Goal: Information Seeking & Learning: Stay updated

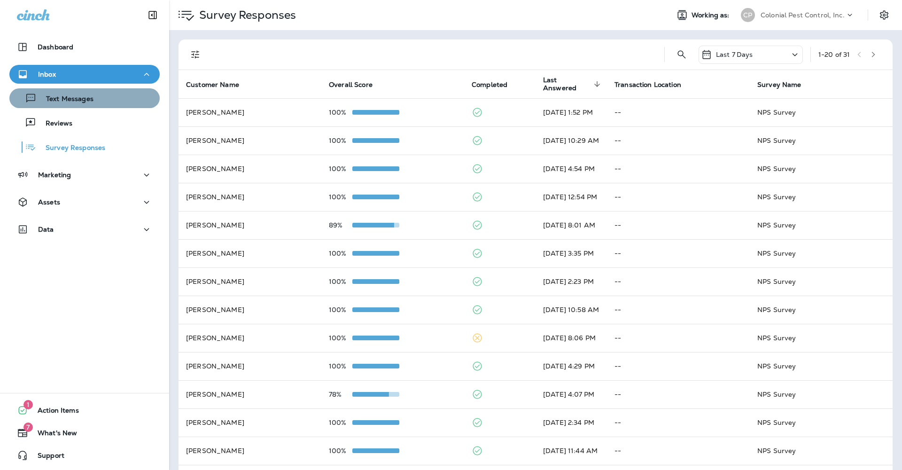
click at [75, 104] on div "Text Messages" at bounding box center [53, 98] width 80 height 14
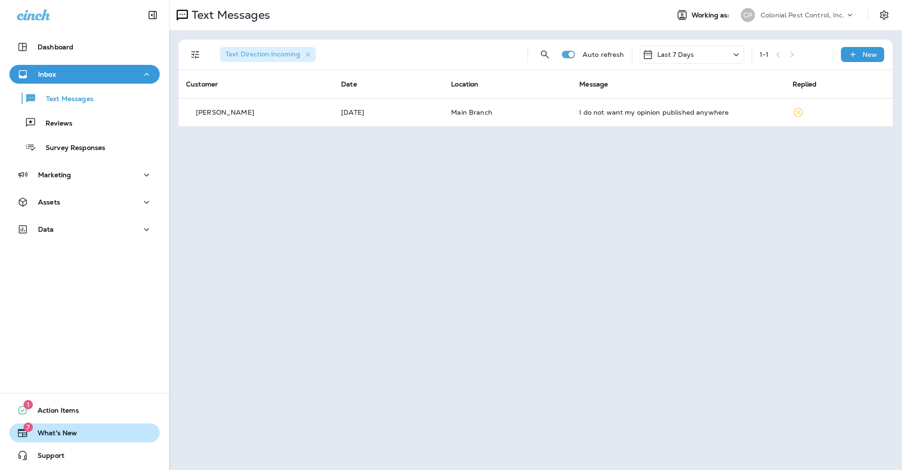
click at [56, 434] on span "What's New" at bounding box center [52, 434] width 49 height 11
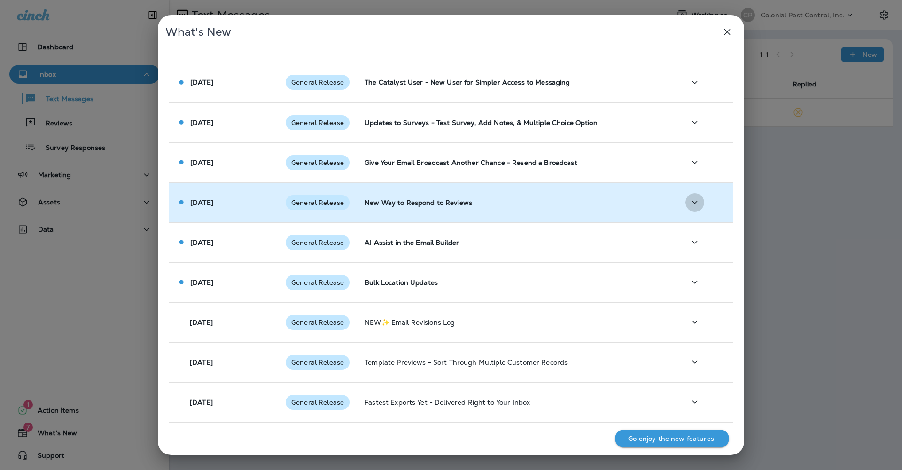
click at [696, 201] on icon "button" at bounding box center [695, 202] width 11 height 12
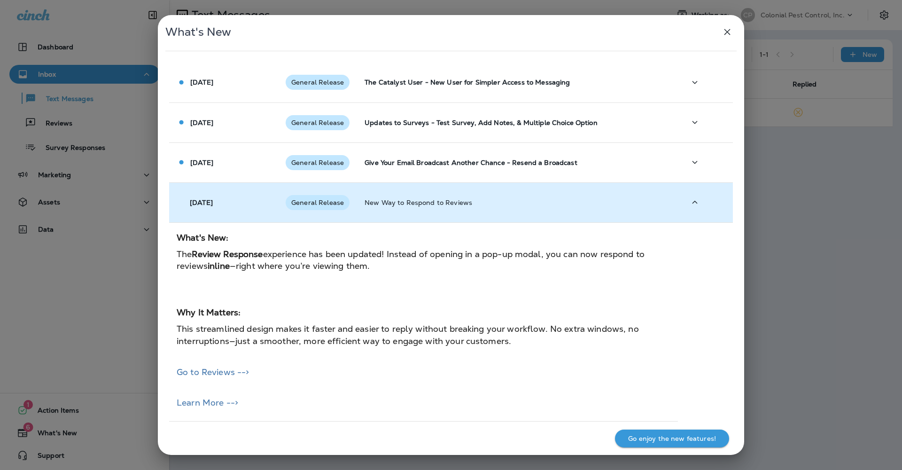
click at [695, 201] on icon "button" at bounding box center [695, 202] width 11 height 12
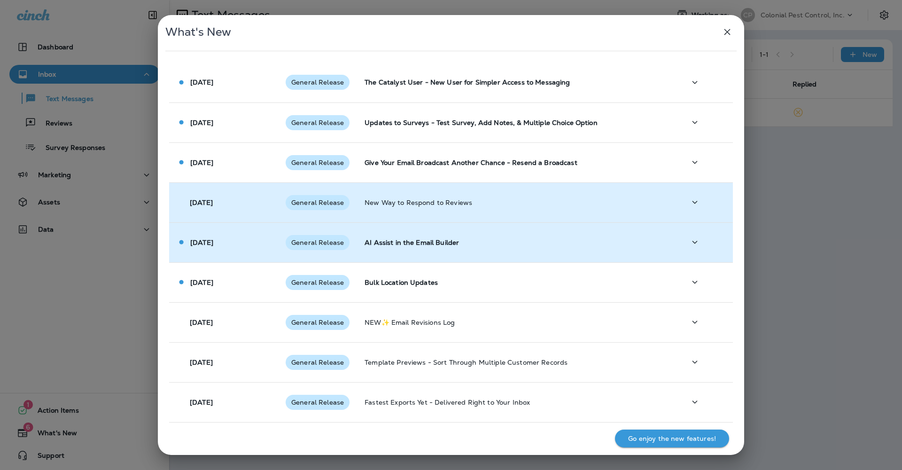
click at [696, 243] on icon "button" at bounding box center [695, 242] width 5 height 3
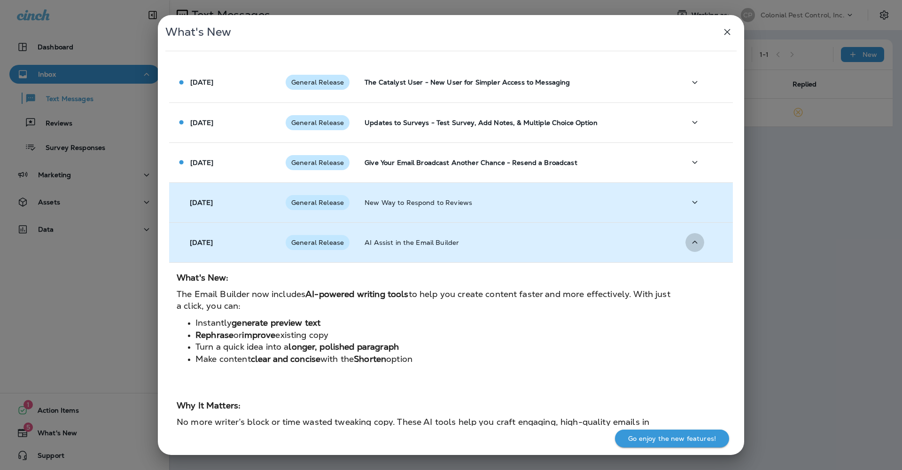
scroll to position [3, 0]
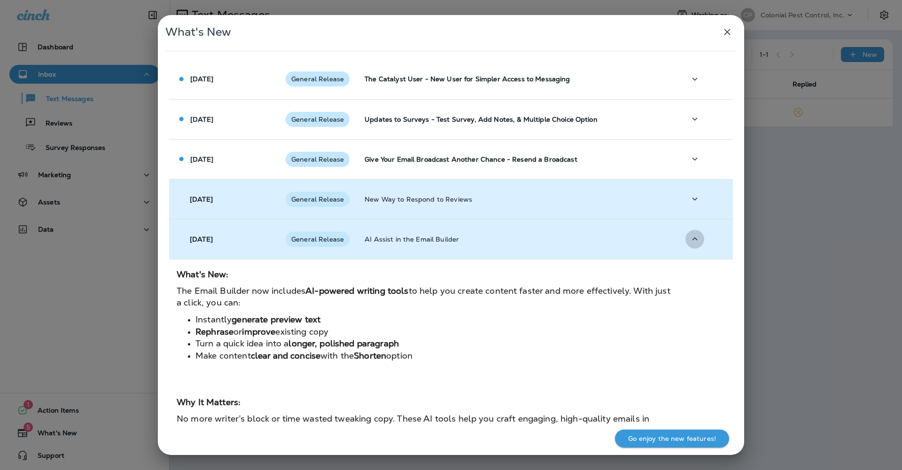
click at [696, 243] on icon "button" at bounding box center [695, 239] width 11 height 12
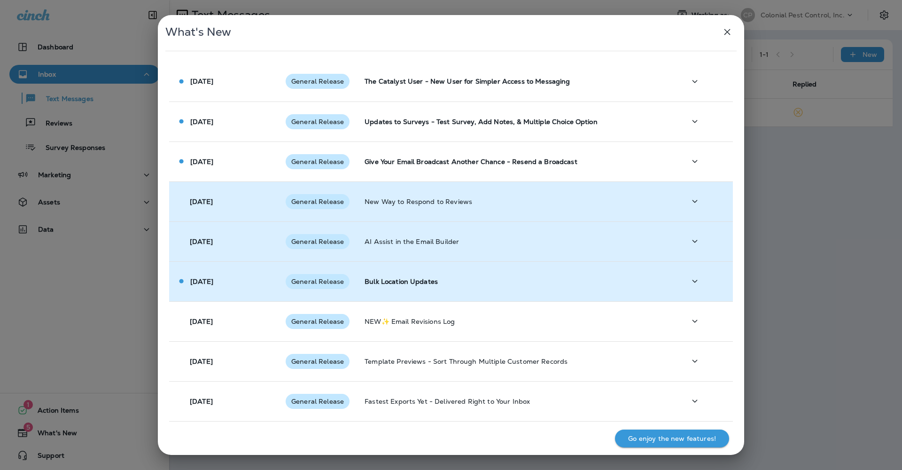
scroll to position [2, 0]
click at [693, 280] on icon "button" at bounding box center [695, 280] width 5 height 3
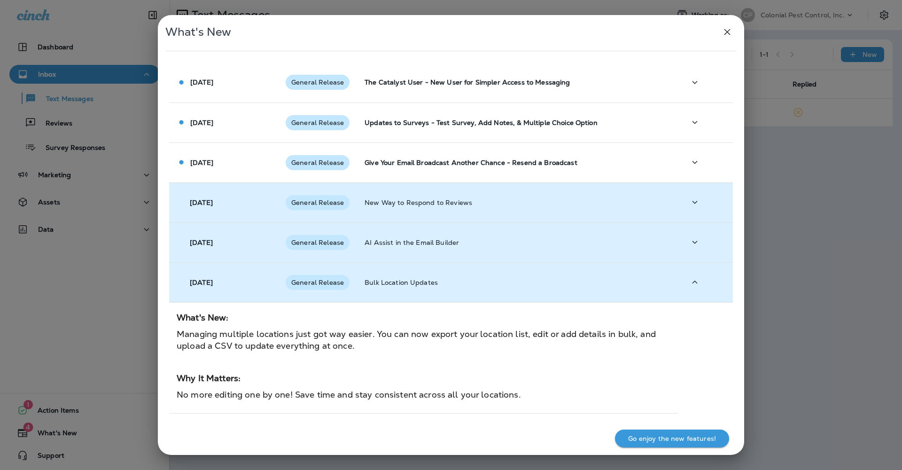
scroll to position [0, 0]
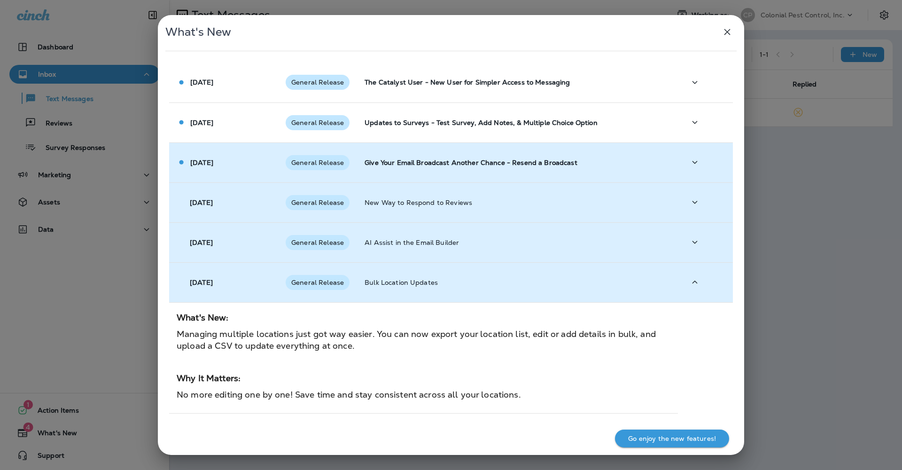
click at [695, 162] on icon "button" at bounding box center [695, 163] width 11 height 12
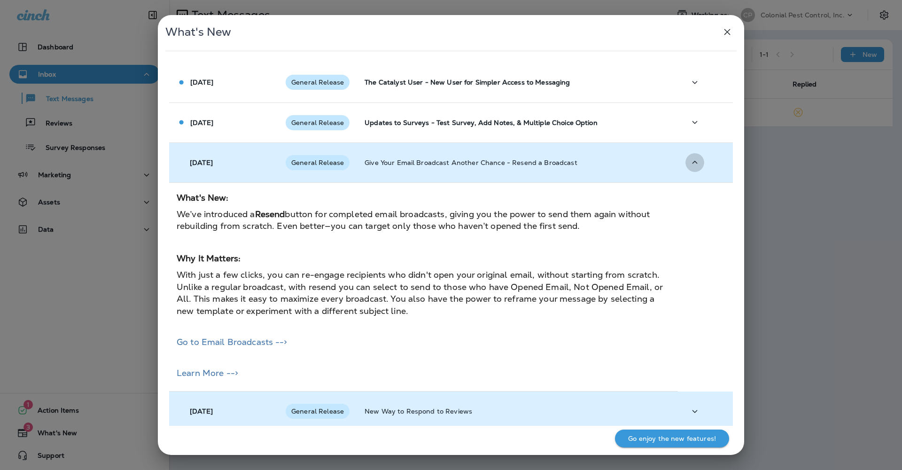
click at [695, 162] on icon "button" at bounding box center [695, 162] width 5 height 3
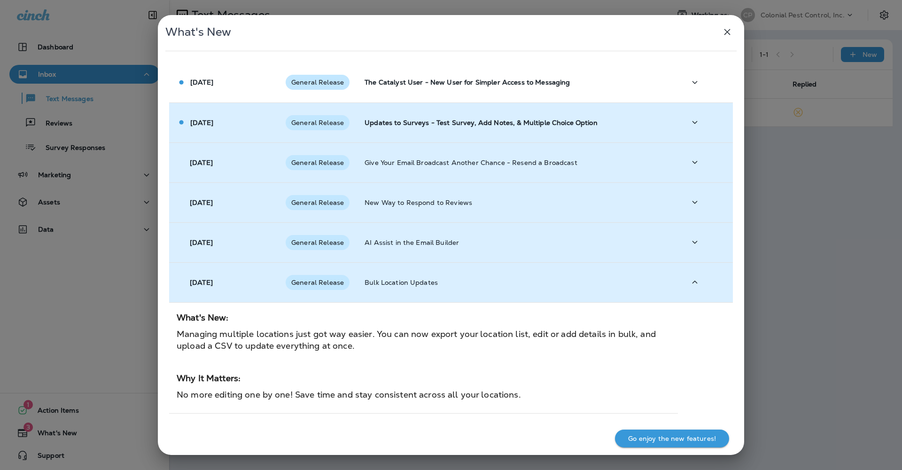
click at [700, 123] on icon "button" at bounding box center [695, 123] width 11 height 12
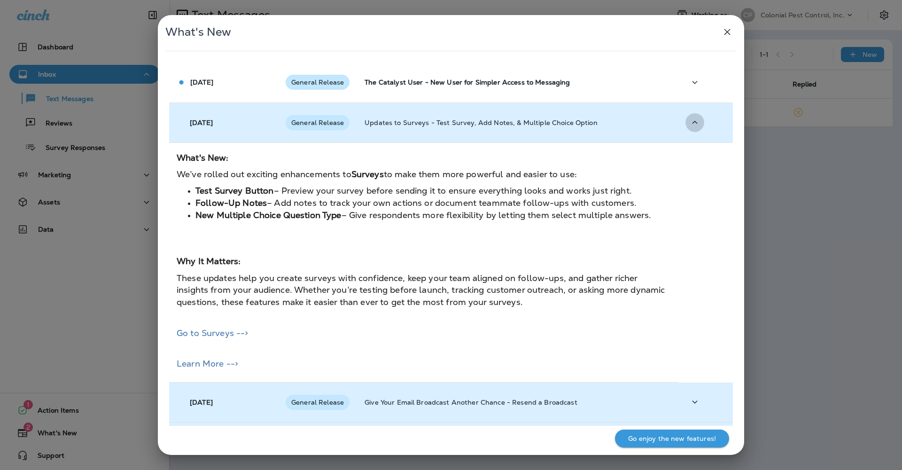
click at [699, 125] on icon "button" at bounding box center [695, 123] width 11 height 12
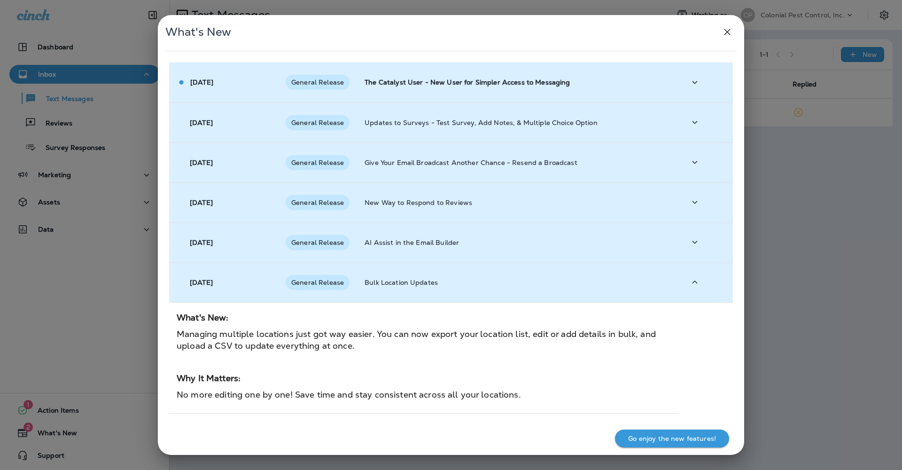
click at [697, 81] on icon "button" at bounding box center [695, 82] width 5 height 3
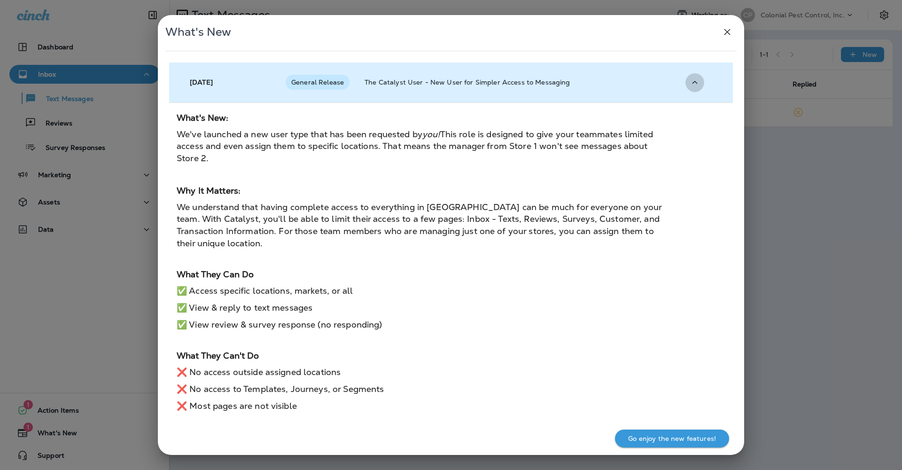
click at [697, 81] on icon "button" at bounding box center [695, 83] width 11 height 12
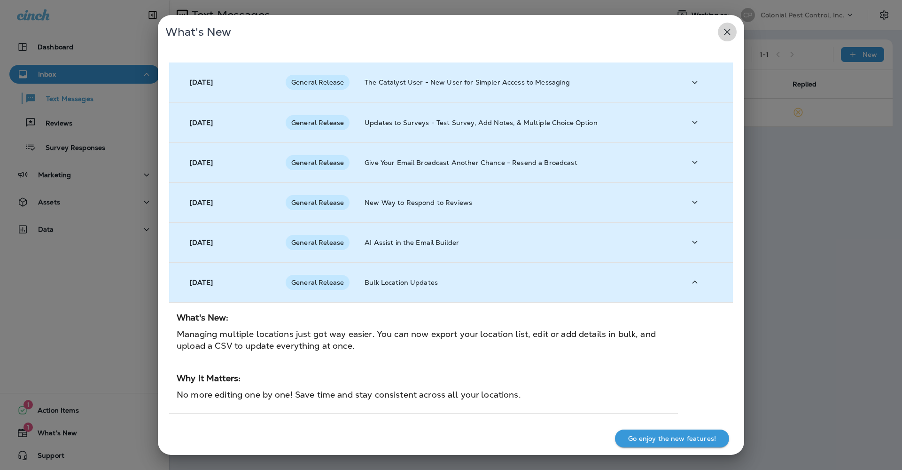
click at [723, 32] on icon "button" at bounding box center [727, 31] width 11 height 11
